Goal: Task Accomplishment & Management: Use online tool/utility

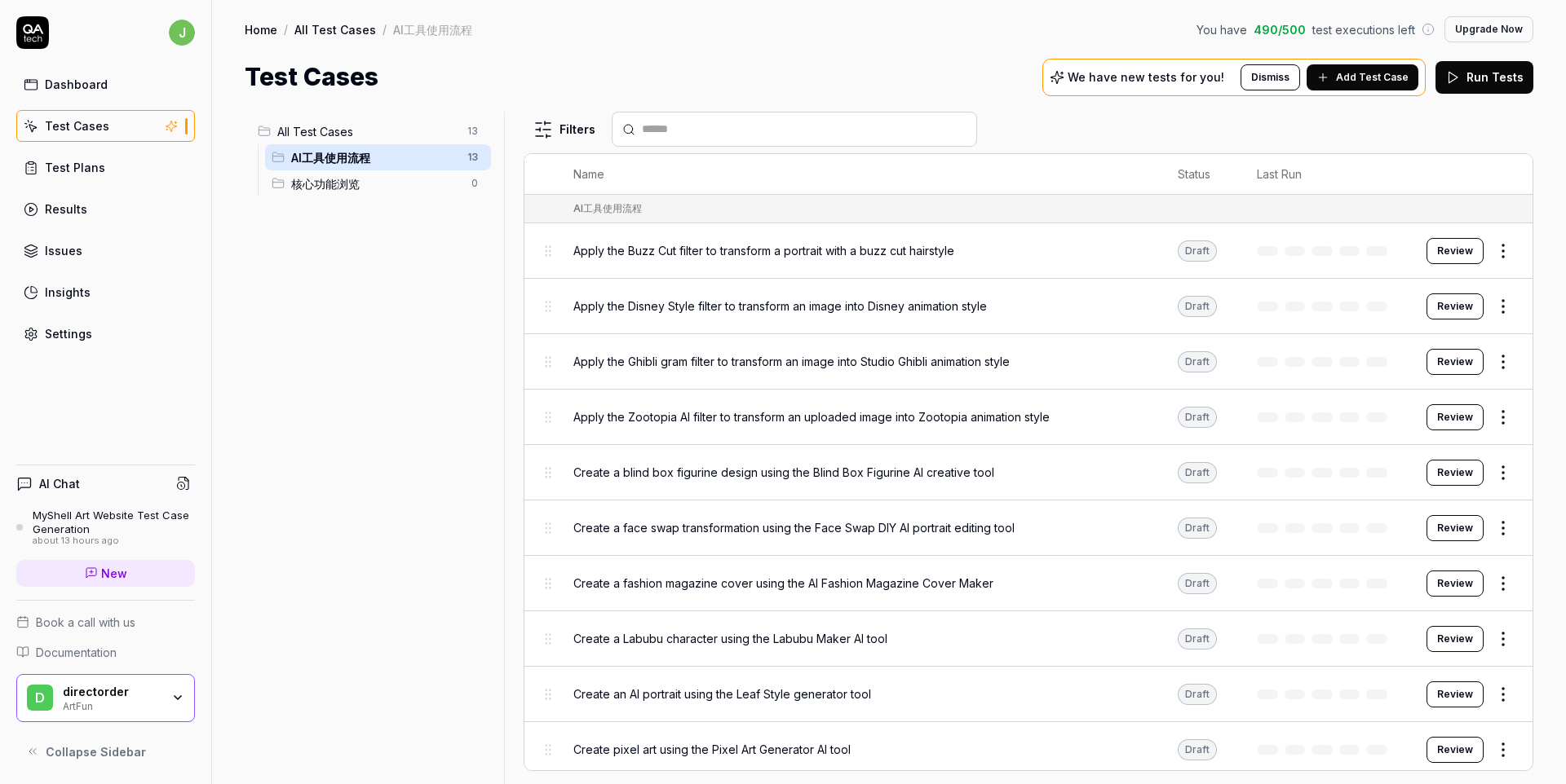
click at [340, 189] on span "核心功能浏览" at bounding box center [377, 184] width 171 height 17
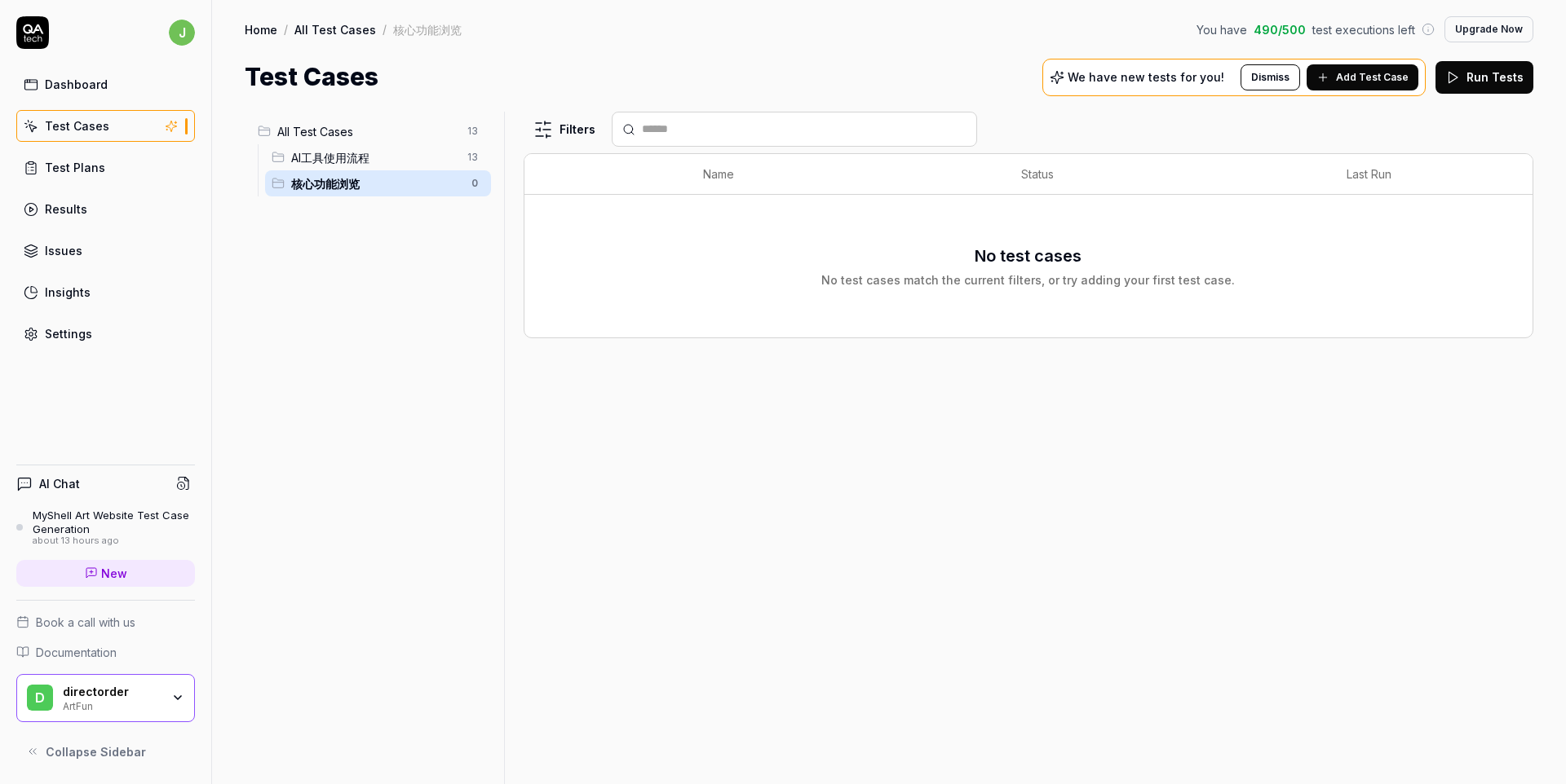
click at [390, 151] on span "AI工具使用流程" at bounding box center [374, 158] width 167 height 17
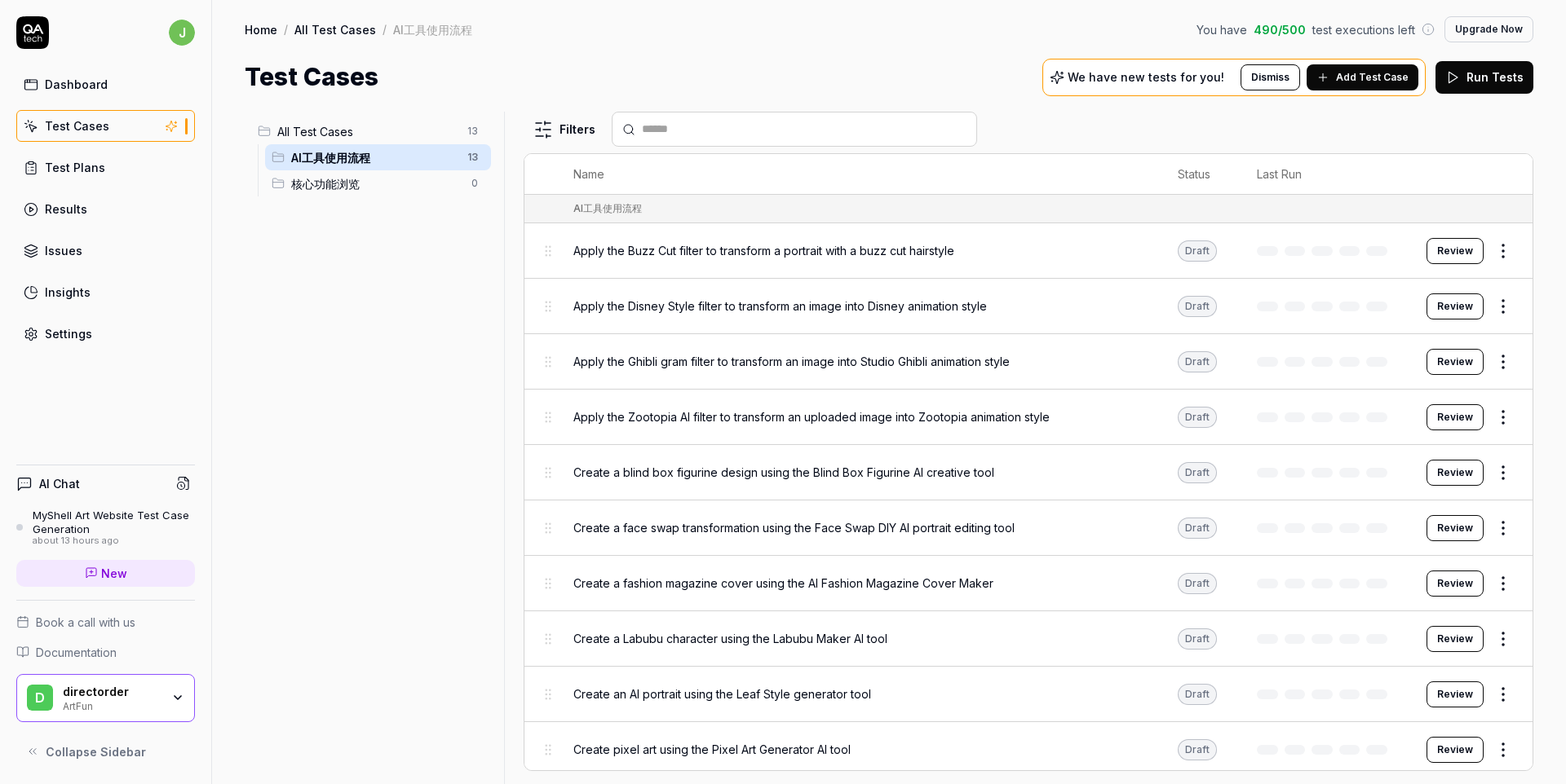
click at [366, 178] on span "核心功能浏览" at bounding box center [377, 184] width 171 height 17
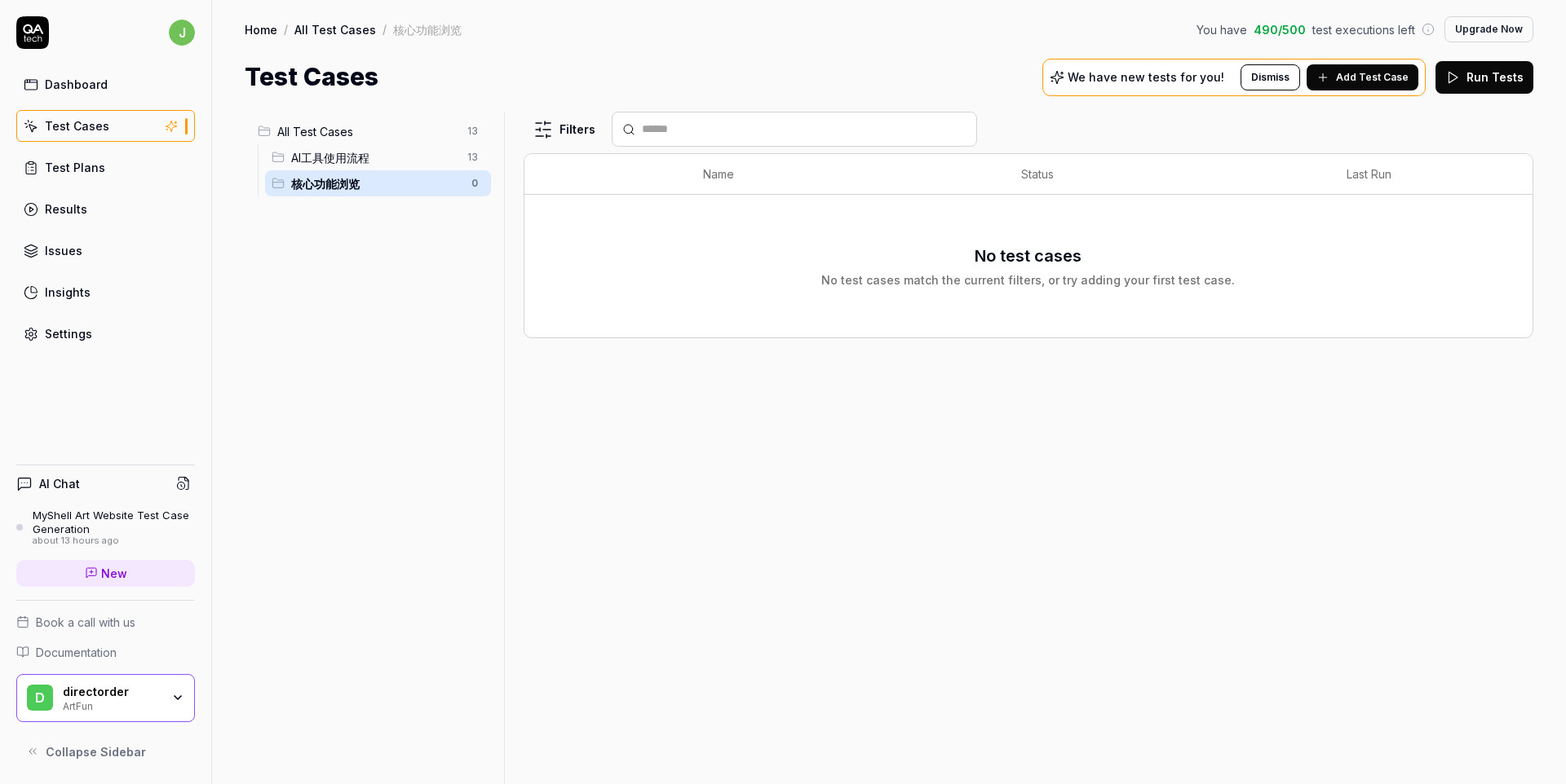
click at [1362, 86] on button "Add Test Case" at bounding box center [1362, 77] width 112 height 26
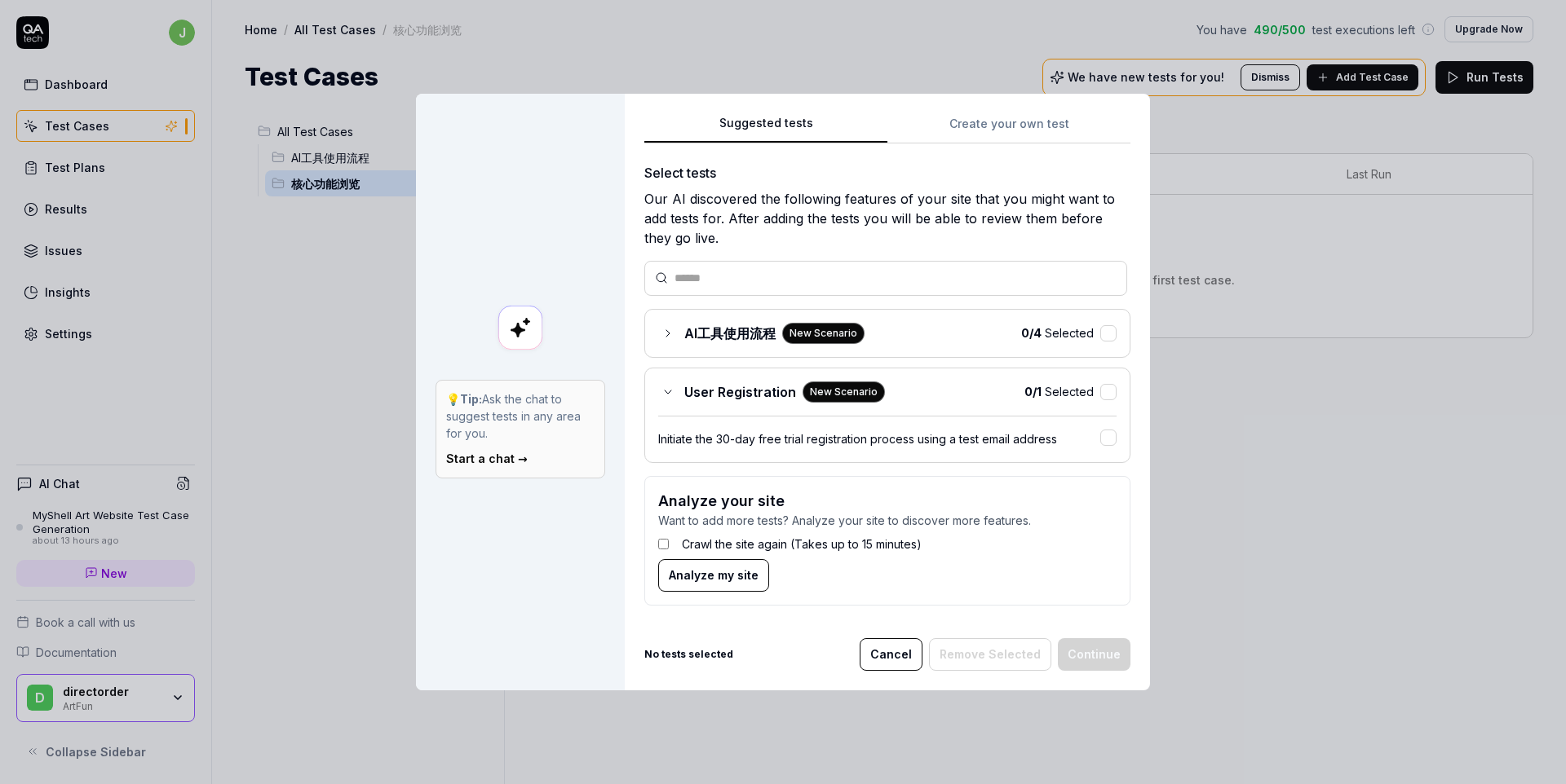
click at [688, 324] on span "AI工具使用流程" at bounding box center [730, 333] width 91 height 20
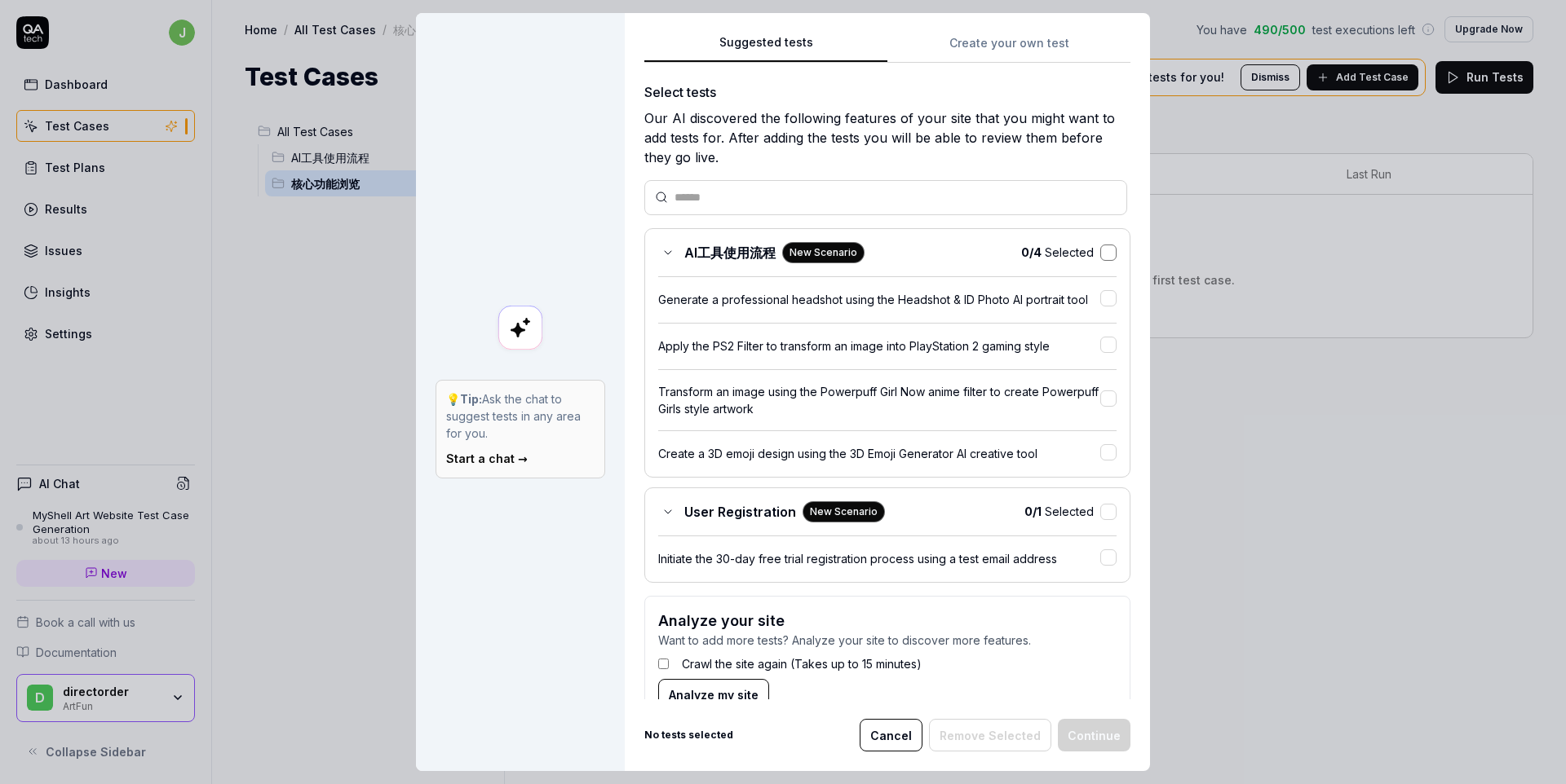
click at [1108, 249] on button "button" at bounding box center [1108, 252] width 16 height 16
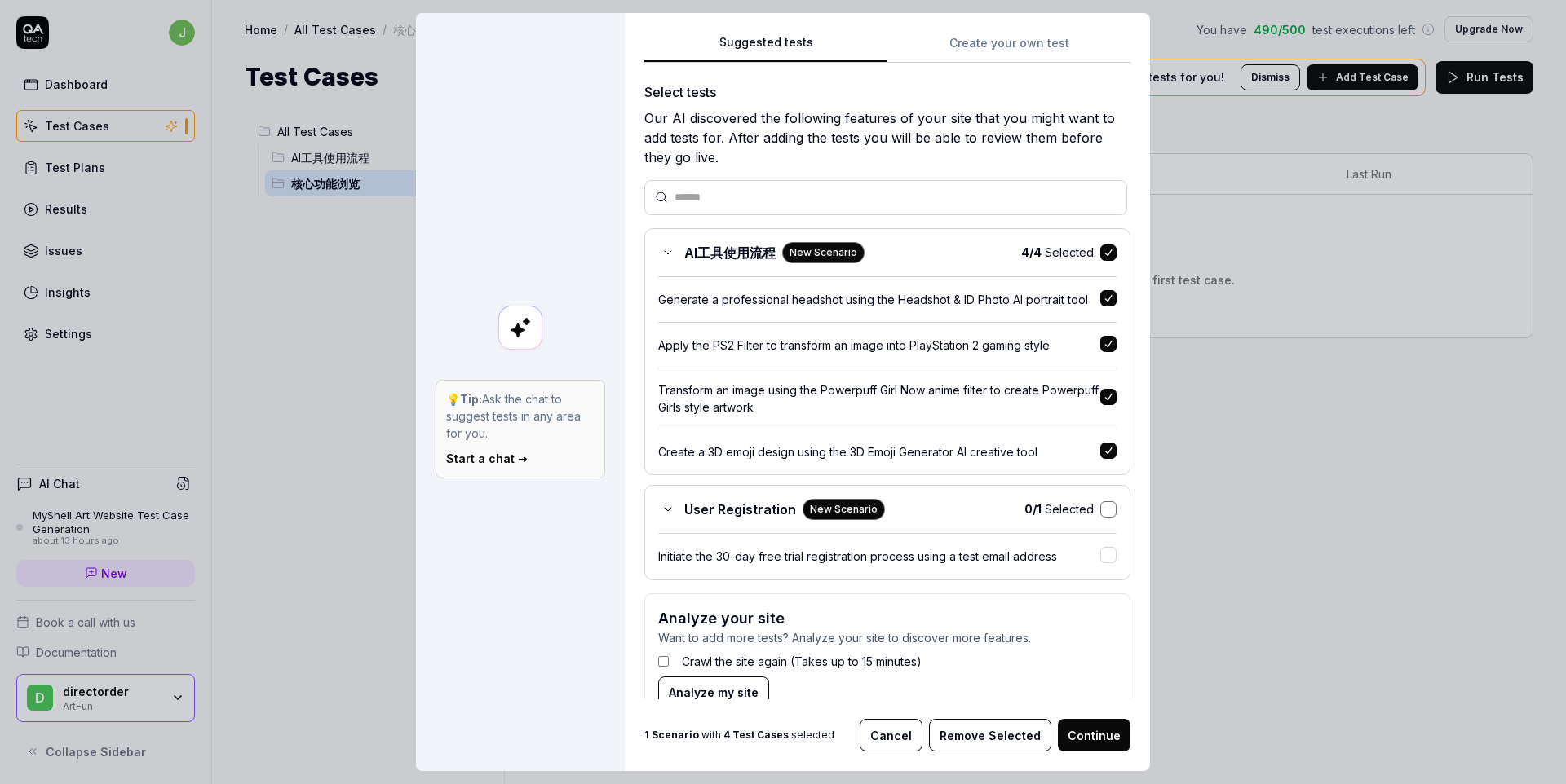
click at [1106, 511] on button "button" at bounding box center [1108, 509] width 16 height 16
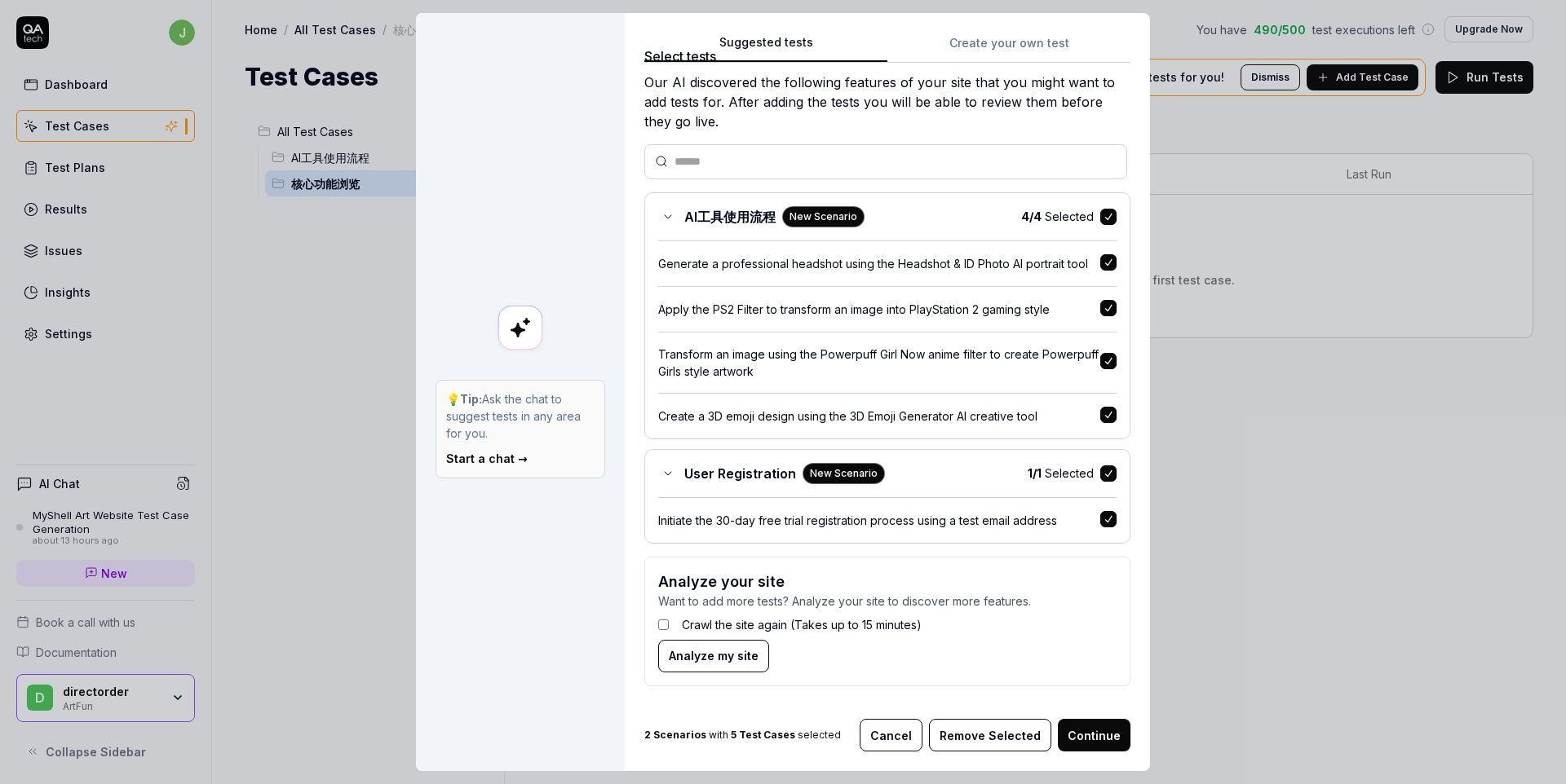
click at [1113, 741] on button "Continue" at bounding box center [1094, 735] width 73 height 32
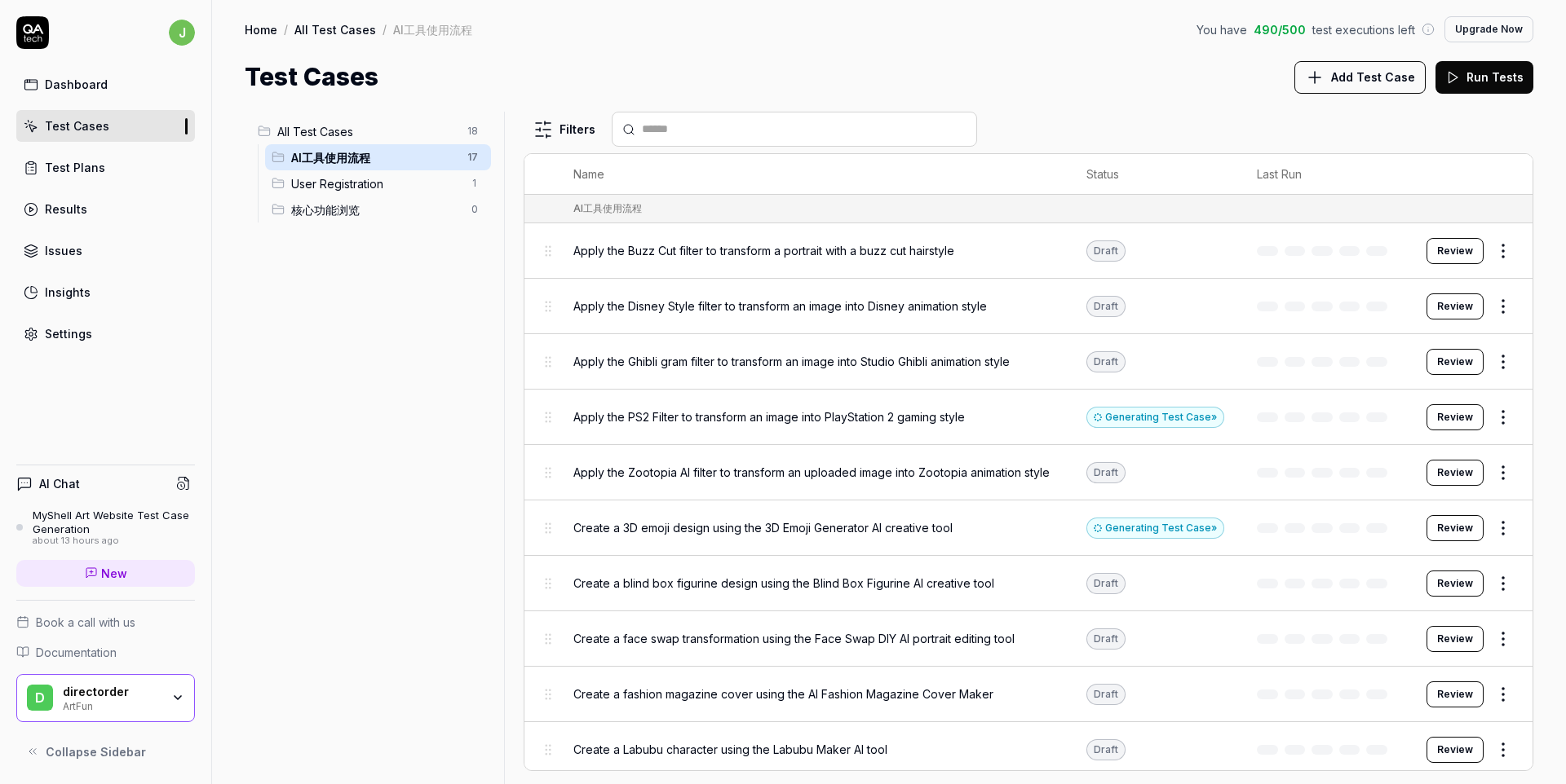
click at [978, 73] on div "Test Cases Add Test Case Run Tests" at bounding box center [889, 77] width 1288 height 37
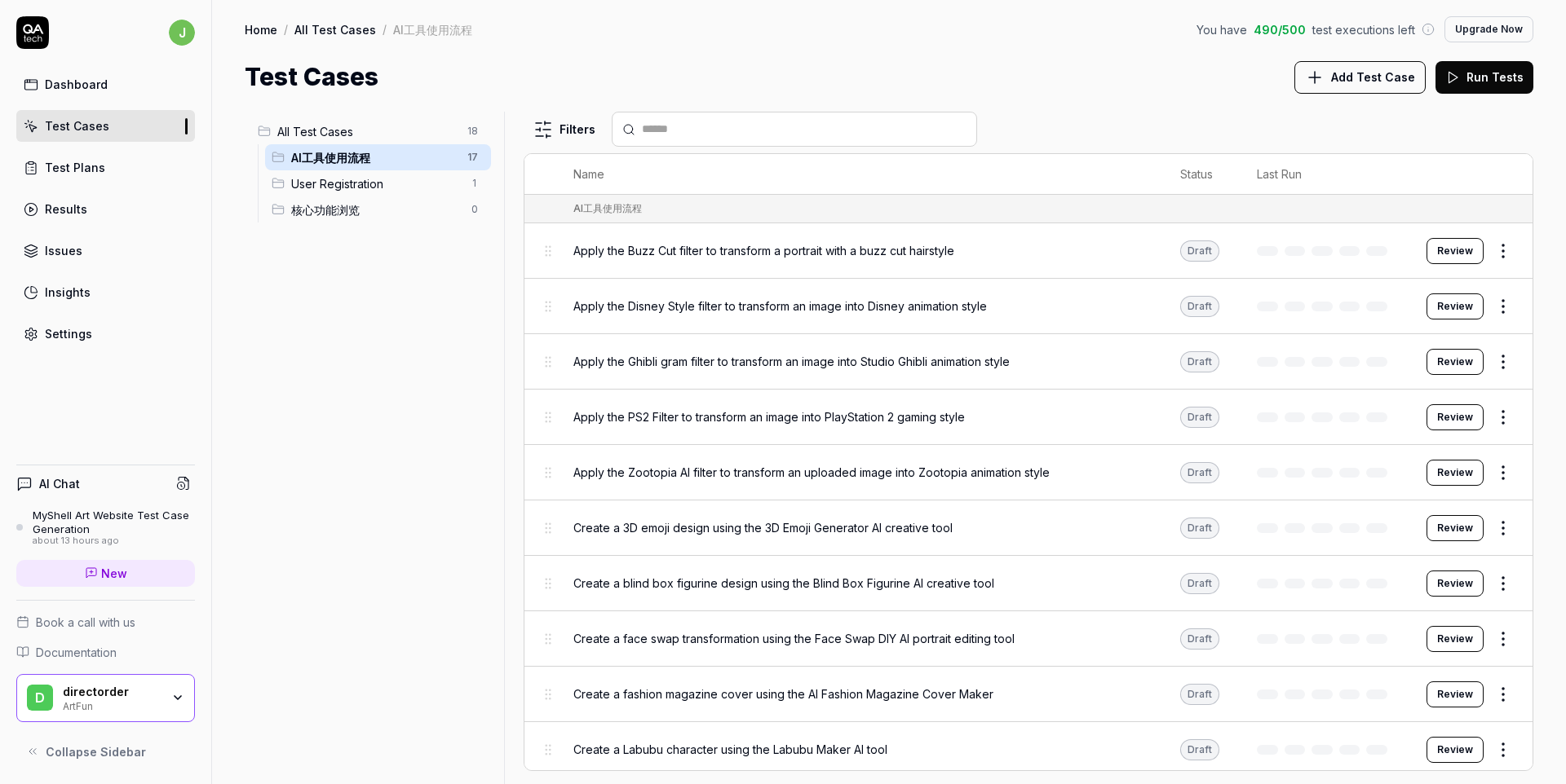
click at [994, 107] on div "All Test Cases 18 AI工具使用流程 17 User Registration 1 核心功能浏览 0 Filters Name Status …" at bounding box center [889, 440] width 1354 height 689
